Goal: Find specific page/section: Find specific page/section

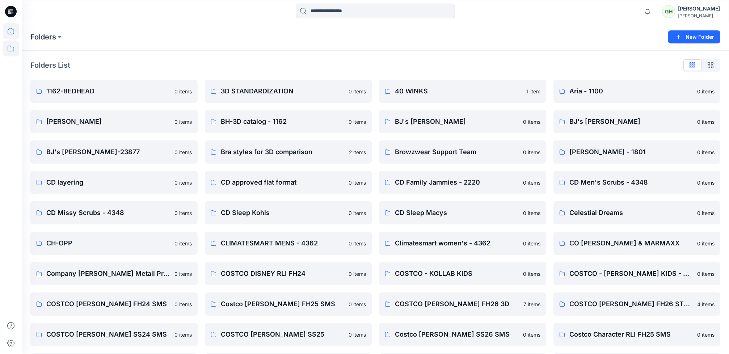
scroll to position [821, 0]
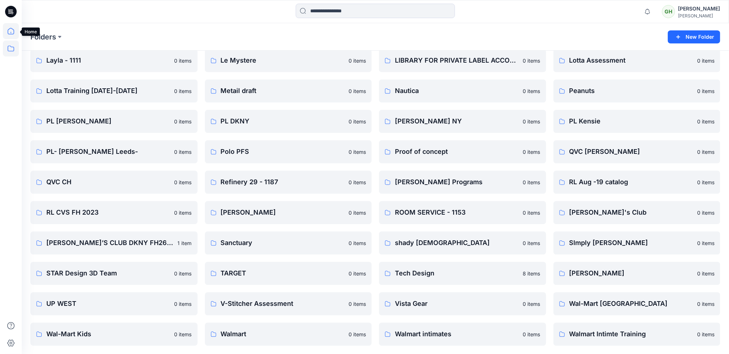
click at [15, 30] on icon at bounding box center [11, 31] width 16 height 16
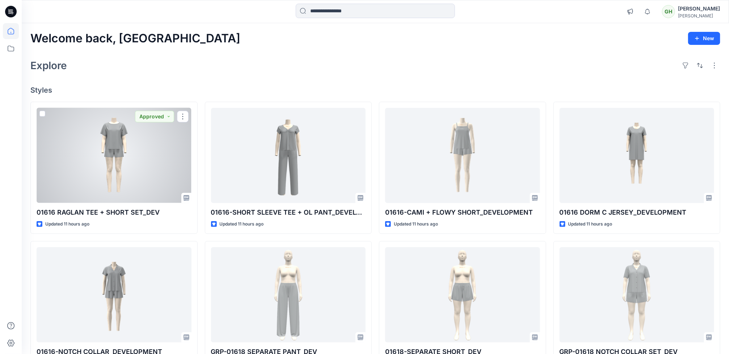
click at [137, 195] on div at bounding box center [114, 155] width 155 height 95
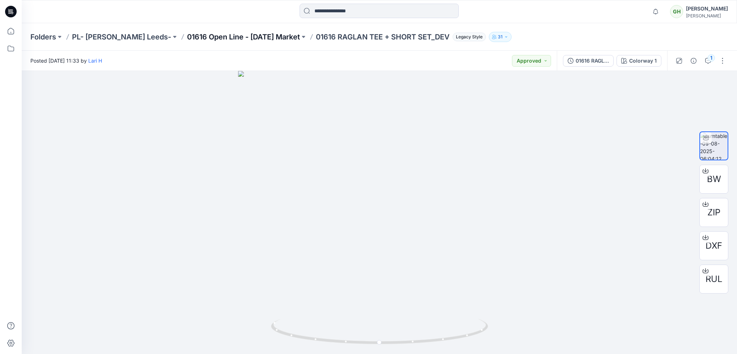
click at [226, 36] on p "01616 Open Line - [DATE] Market" at bounding box center [243, 37] width 113 height 10
click at [11, 11] on icon at bounding box center [11, 10] width 3 height 0
